Goal: Browse casually: Explore the website without a specific task or goal

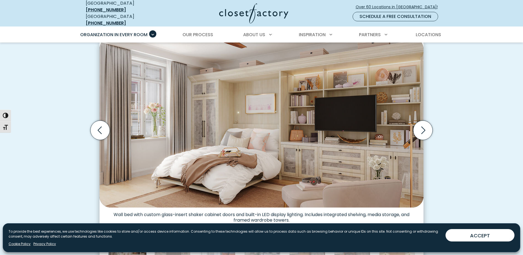
scroll to position [165, 0]
click at [431, 129] on icon "Next slide" at bounding box center [422, 129] width 19 height 19
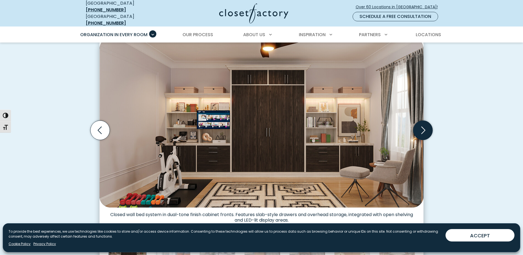
click at [421, 127] on icon "Next slide" at bounding box center [422, 129] width 19 height 19
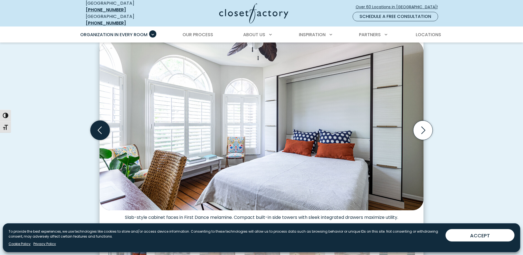
click at [106, 128] on icon "Previous slide" at bounding box center [99, 129] width 19 height 19
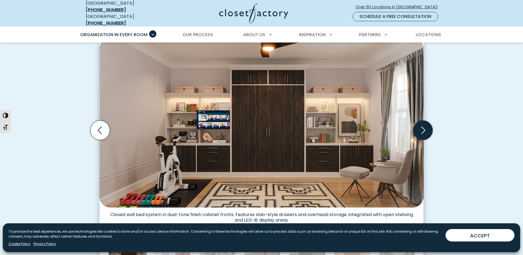
click at [425, 128] on icon "Next slide" at bounding box center [422, 129] width 19 height 19
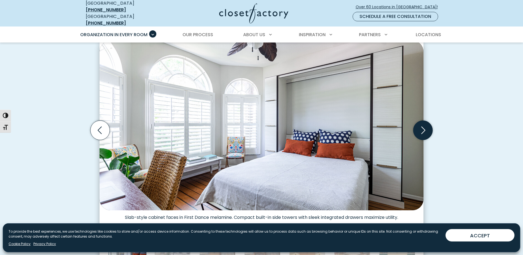
click at [425, 128] on icon "Next slide" at bounding box center [422, 129] width 19 height 19
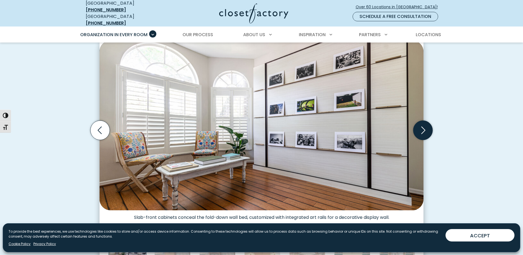
click at [425, 128] on icon "Next slide" at bounding box center [422, 129] width 19 height 19
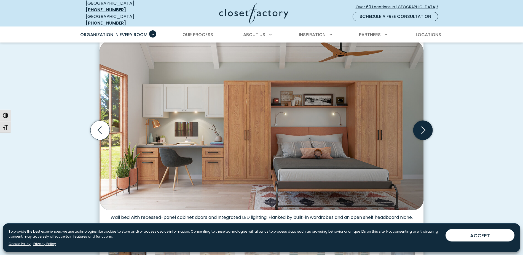
click at [425, 128] on icon "Next slide" at bounding box center [422, 129] width 19 height 19
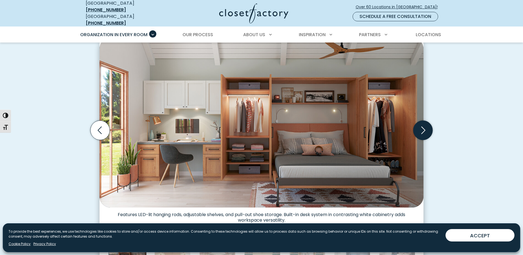
click at [425, 128] on icon "Next slide" at bounding box center [422, 129] width 19 height 19
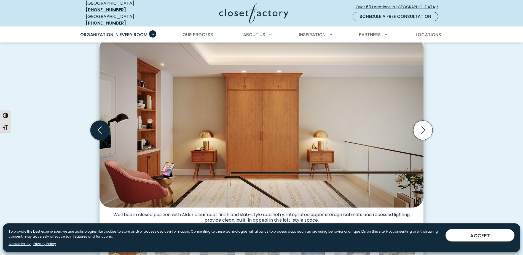
click at [98, 123] on icon "Previous slide" at bounding box center [99, 129] width 19 height 19
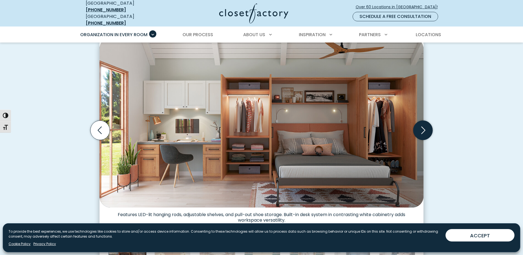
click at [422, 127] on icon "Next slide" at bounding box center [422, 129] width 19 height 19
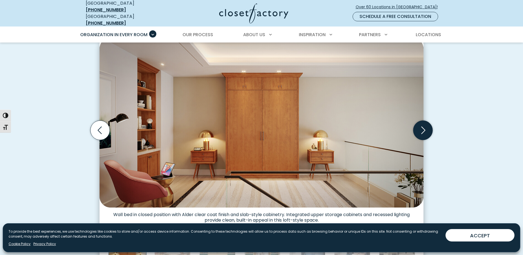
click at [422, 126] on icon "Next slide" at bounding box center [422, 129] width 19 height 19
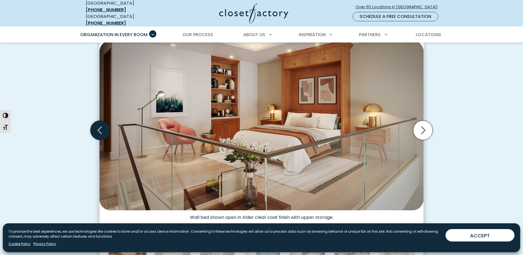
click at [100, 128] on icon "Previous slide" at bounding box center [100, 129] width 4 height 7
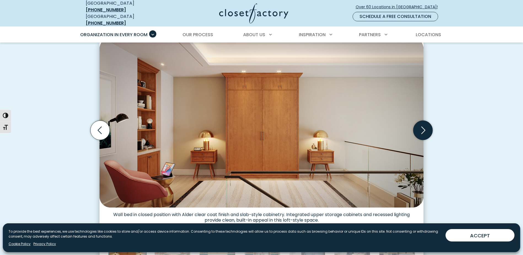
click at [418, 125] on icon "Next slide" at bounding box center [422, 129] width 19 height 19
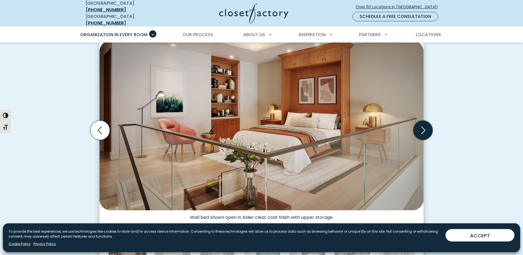
click at [419, 125] on icon "Next slide" at bounding box center [422, 129] width 19 height 19
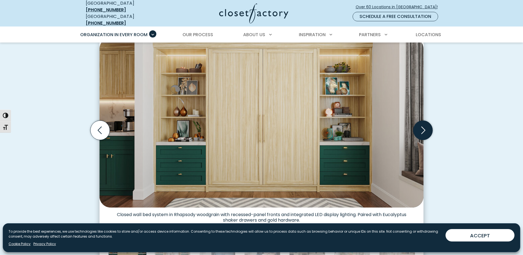
click at [414, 127] on icon "Next slide" at bounding box center [422, 129] width 19 height 19
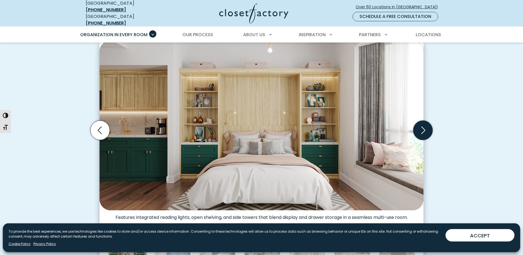
click at [417, 128] on icon "Next slide" at bounding box center [422, 129] width 19 height 19
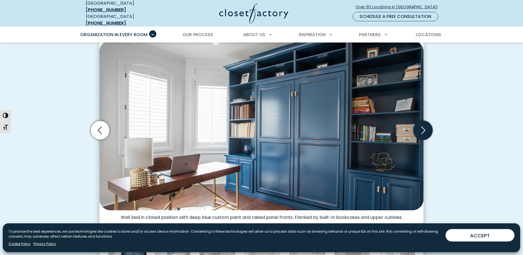
click at [423, 130] on icon "Next slide" at bounding box center [422, 129] width 19 height 19
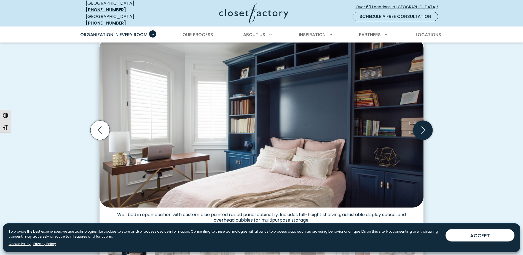
click at [423, 130] on icon "Next slide" at bounding box center [422, 129] width 19 height 19
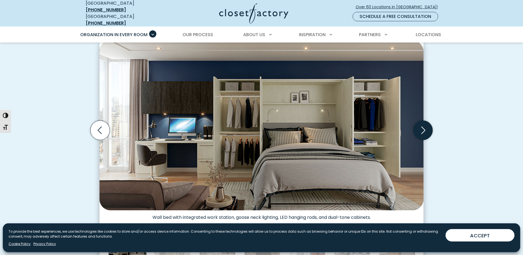
click at [420, 128] on icon "Next slide" at bounding box center [422, 129] width 19 height 19
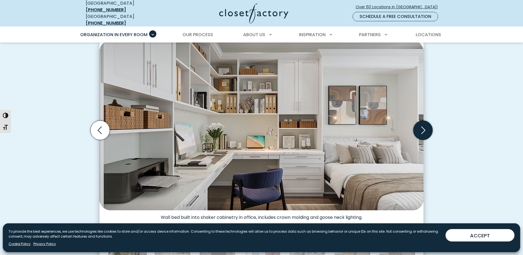
click at [418, 131] on icon "Next slide" at bounding box center [422, 129] width 19 height 19
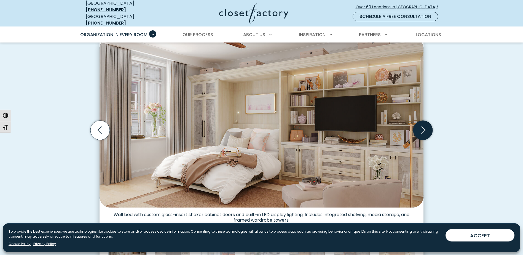
click at [423, 122] on icon "Next slide" at bounding box center [422, 129] width 19 height 19
